Goal: Browse casually: Explore the website without a specific task or goal

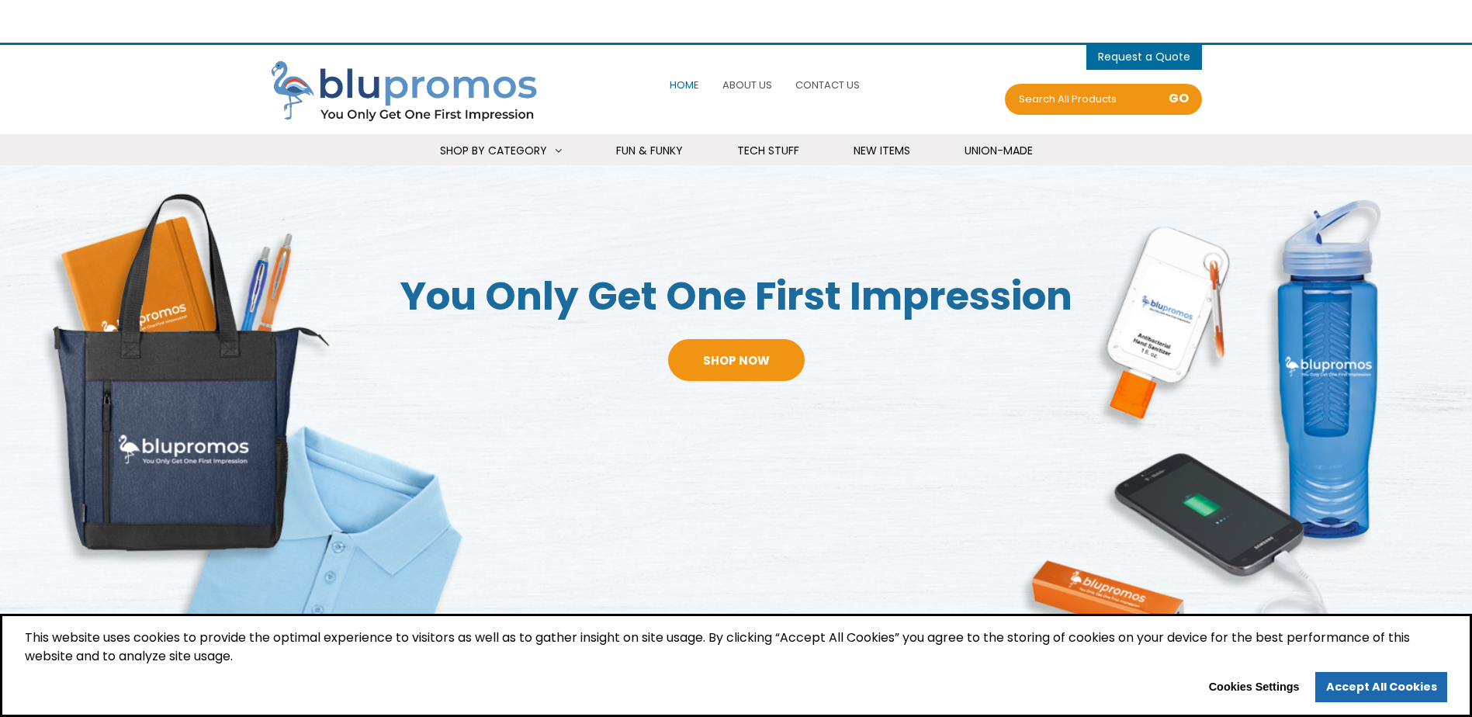
select select "Language Translate Widget"
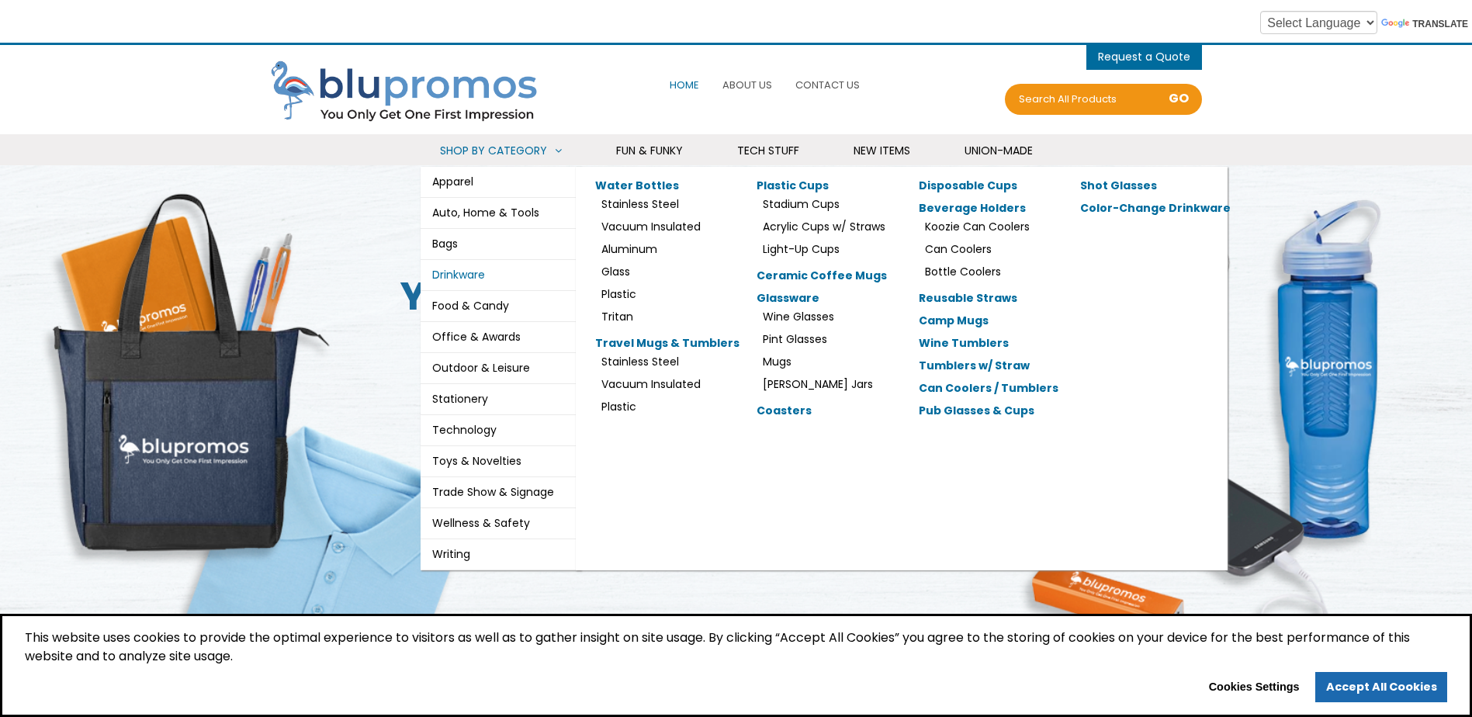
click at [469, 281] on link "Drinkware" at bounding box center [458, 275] width 53 height 16
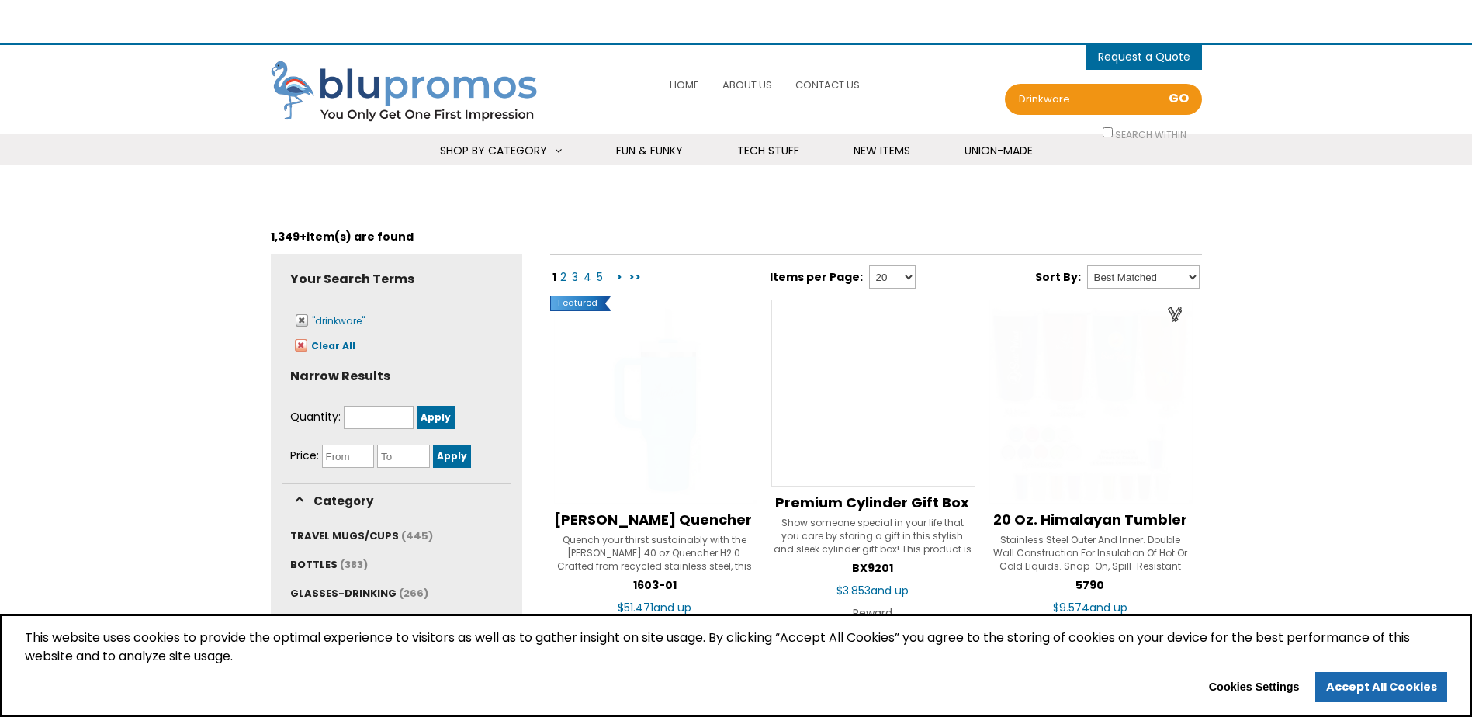
select select "Language Translate Widget"
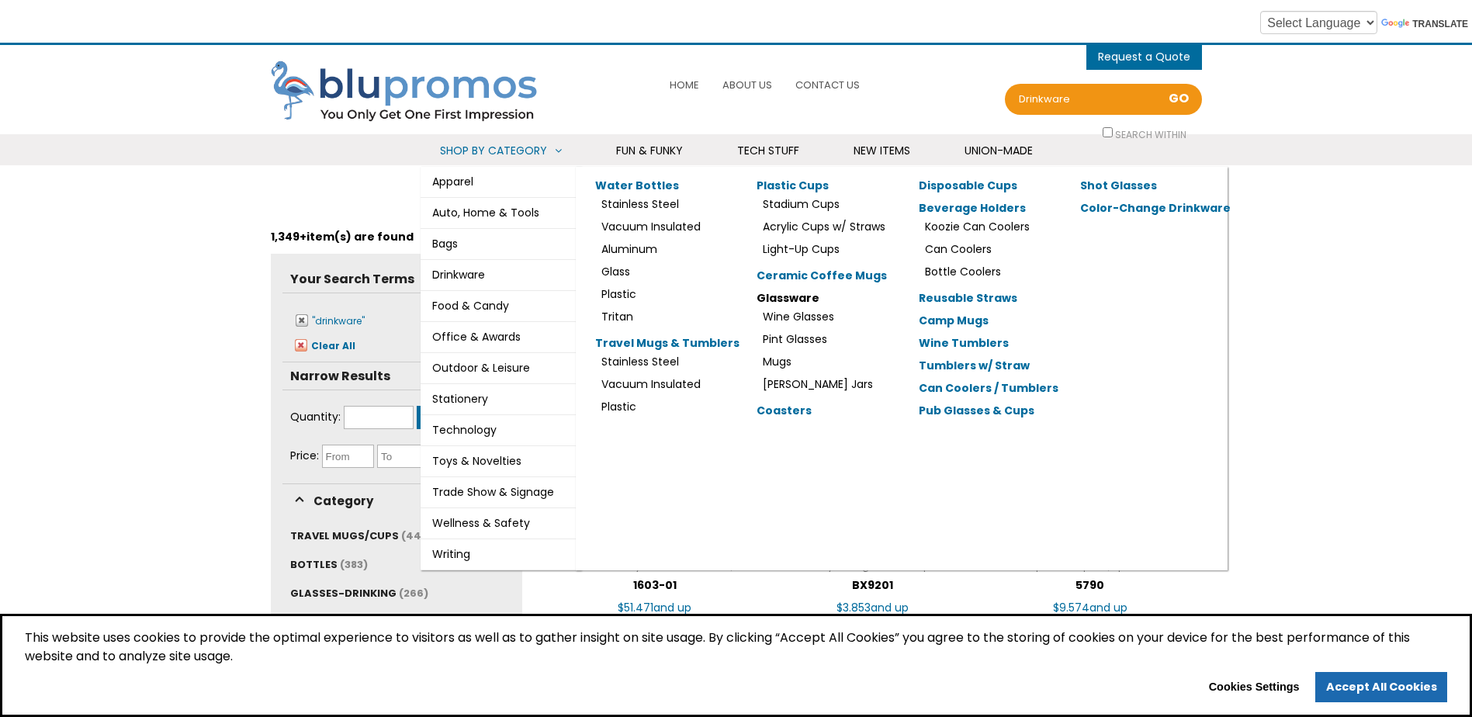
click at [790, 300] on link "Glassware" at bounding box center [788, 298] width 63 height 16
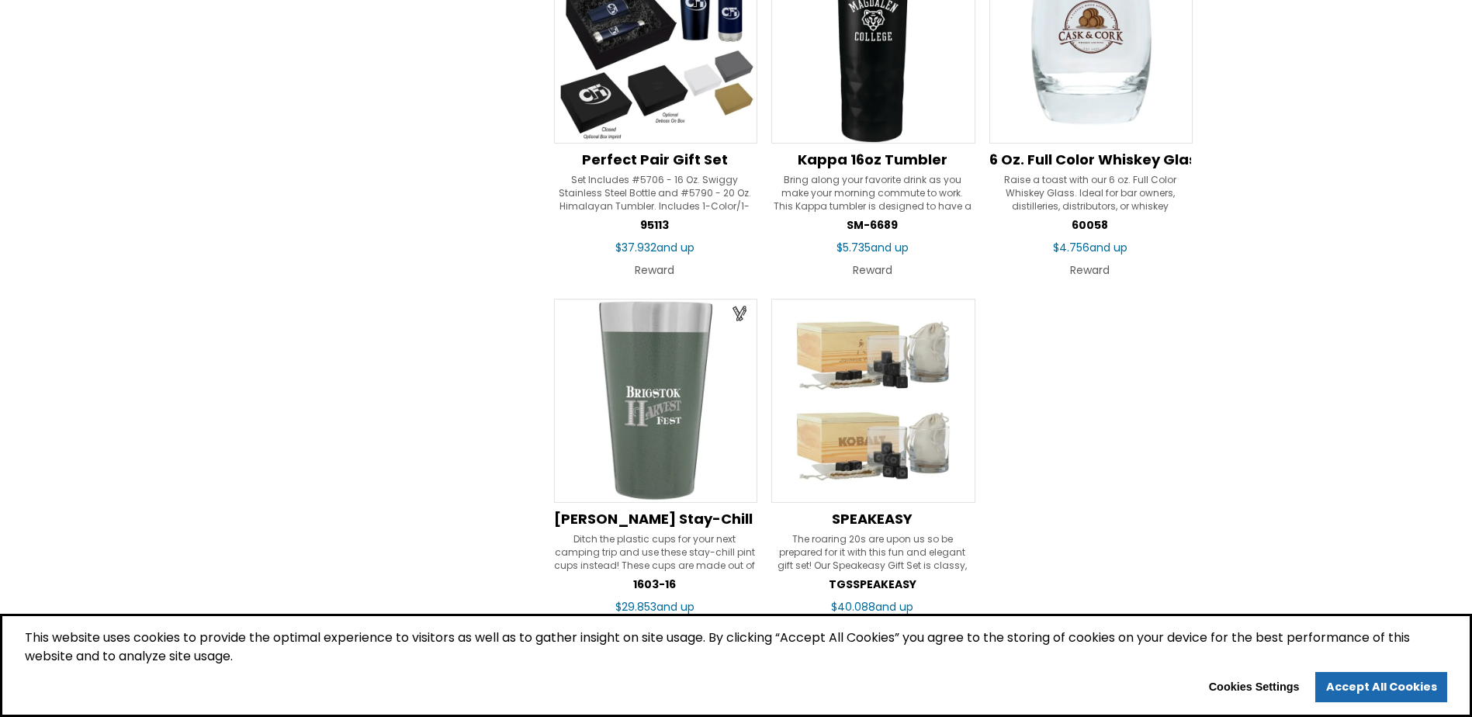
scroll to position [2328, 0]
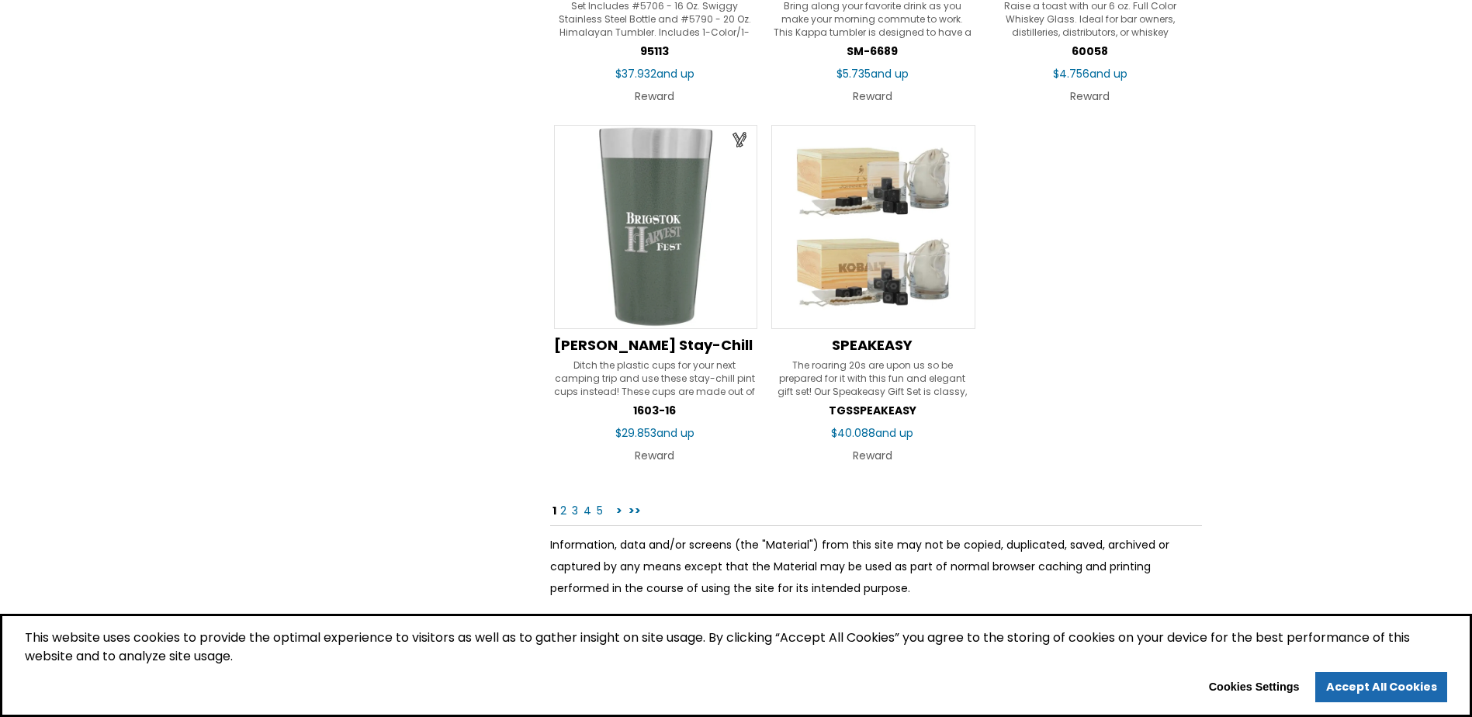
click at [579, 512] on link "3" at bounding box center [574, 511] width 9 height 16
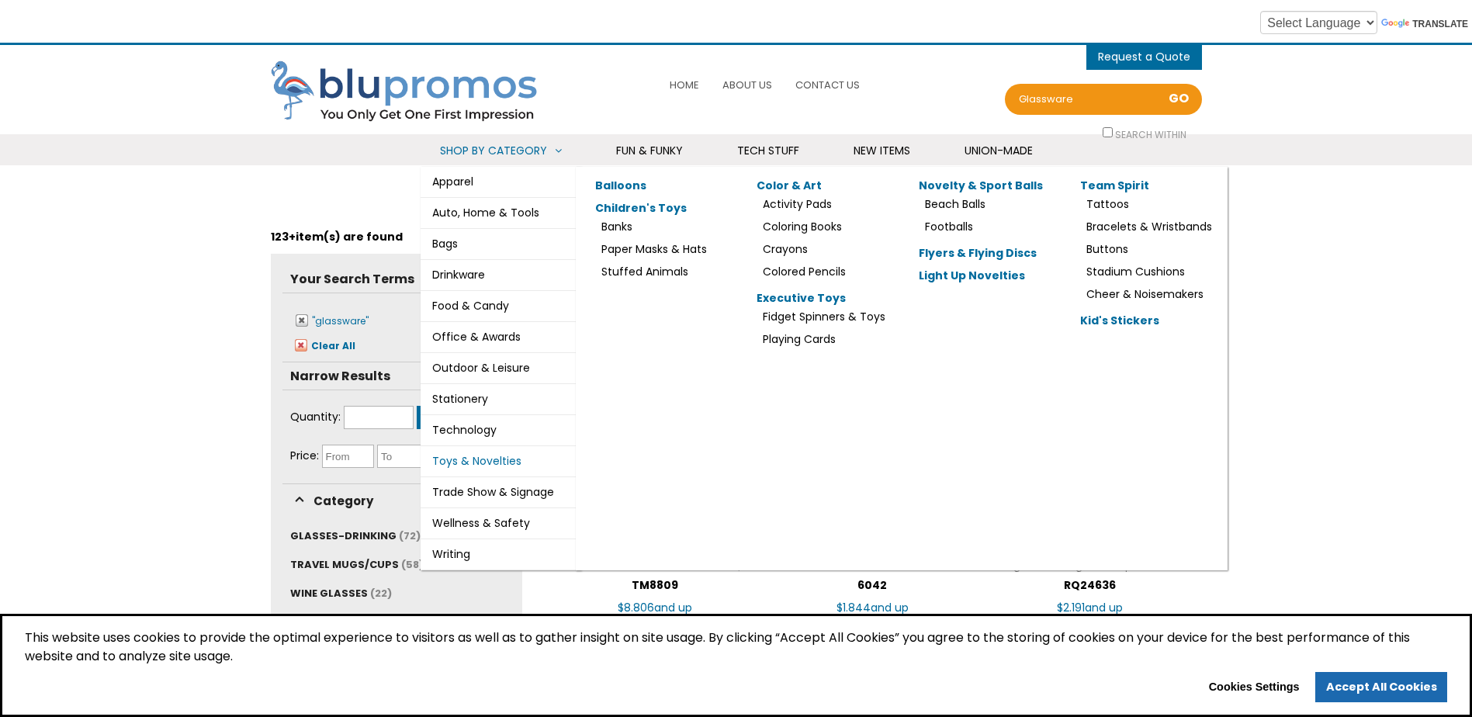
click at [477, 459] on link "Toys & Novelties" at bounding box center [476, 461] width 89 height 16
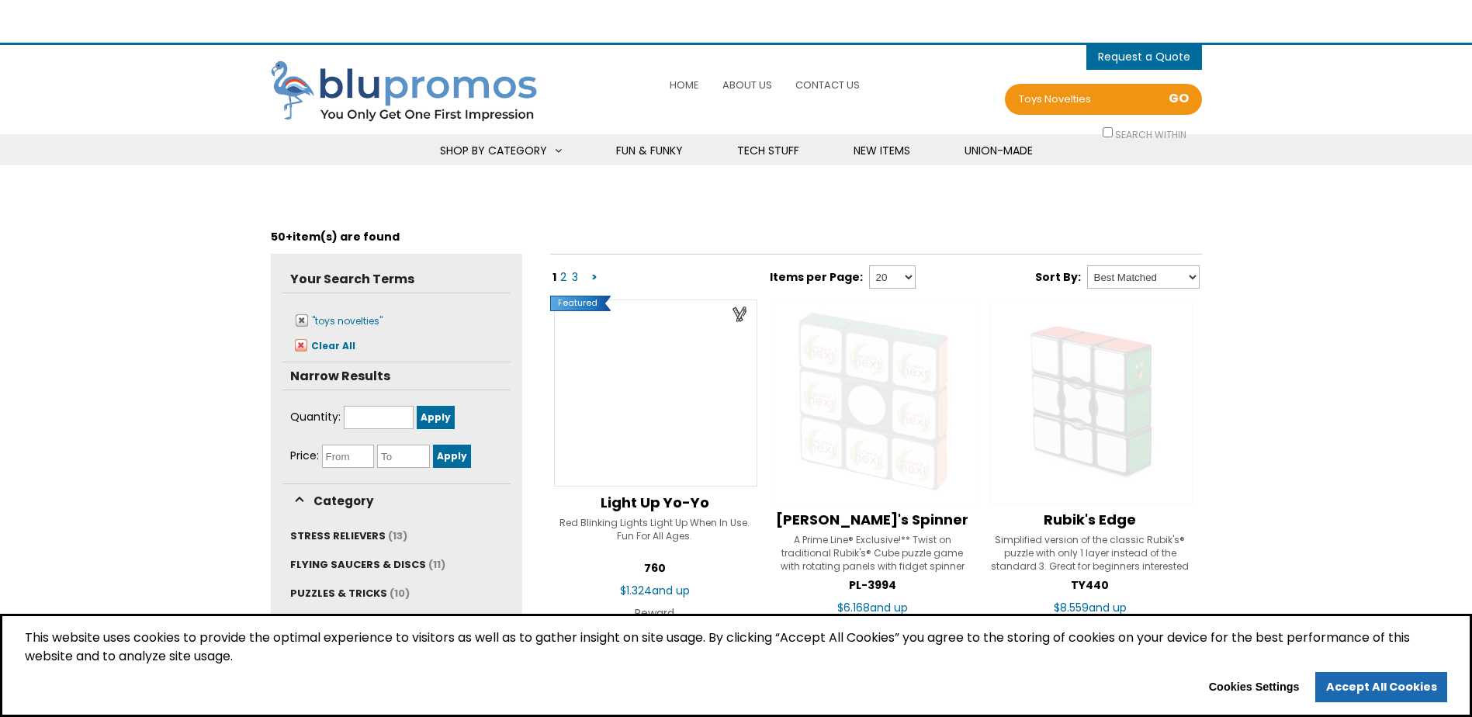
select select "Language Translate Widget"
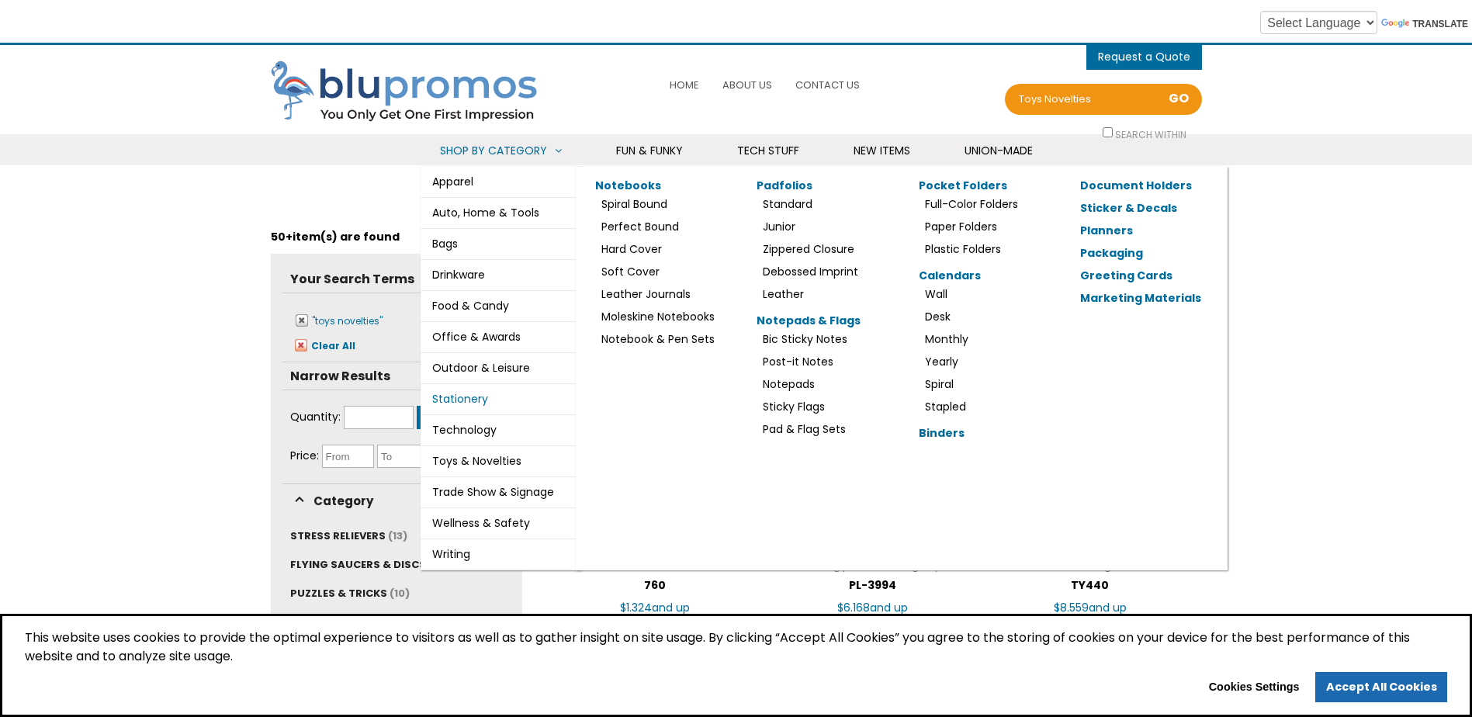
click at [474, 396] on link "Stationery" at bounding box center [460, 399] width 56 height 16
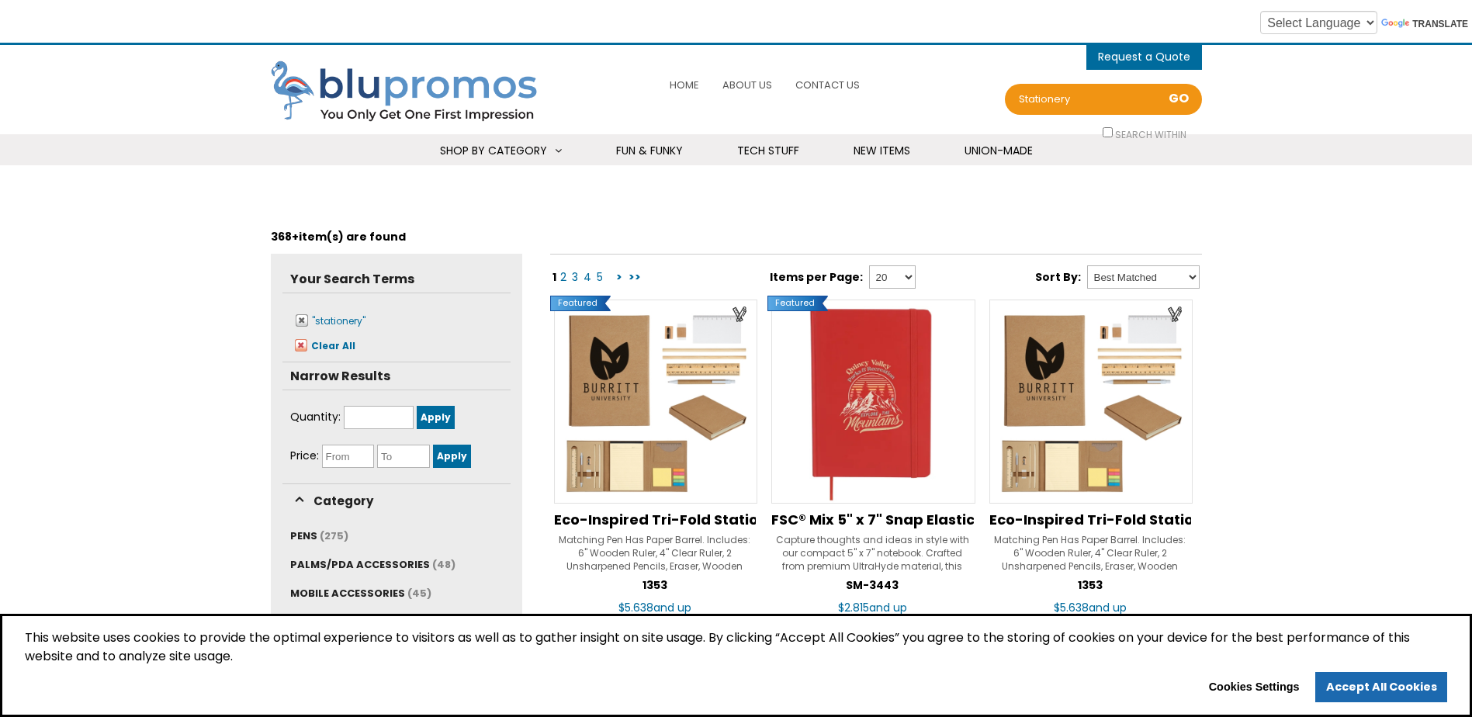
click at [529, 240] on div "Filters 368+ item(s) are found" at bounding box center [736, 237] width 931 height 34
drag, startPoint x: 989, startPoint y: 185, endPoint x: 964, endPoint y: 185, distance: 24.1
